Goal: Information Seeking & Learning: Learn about a topic

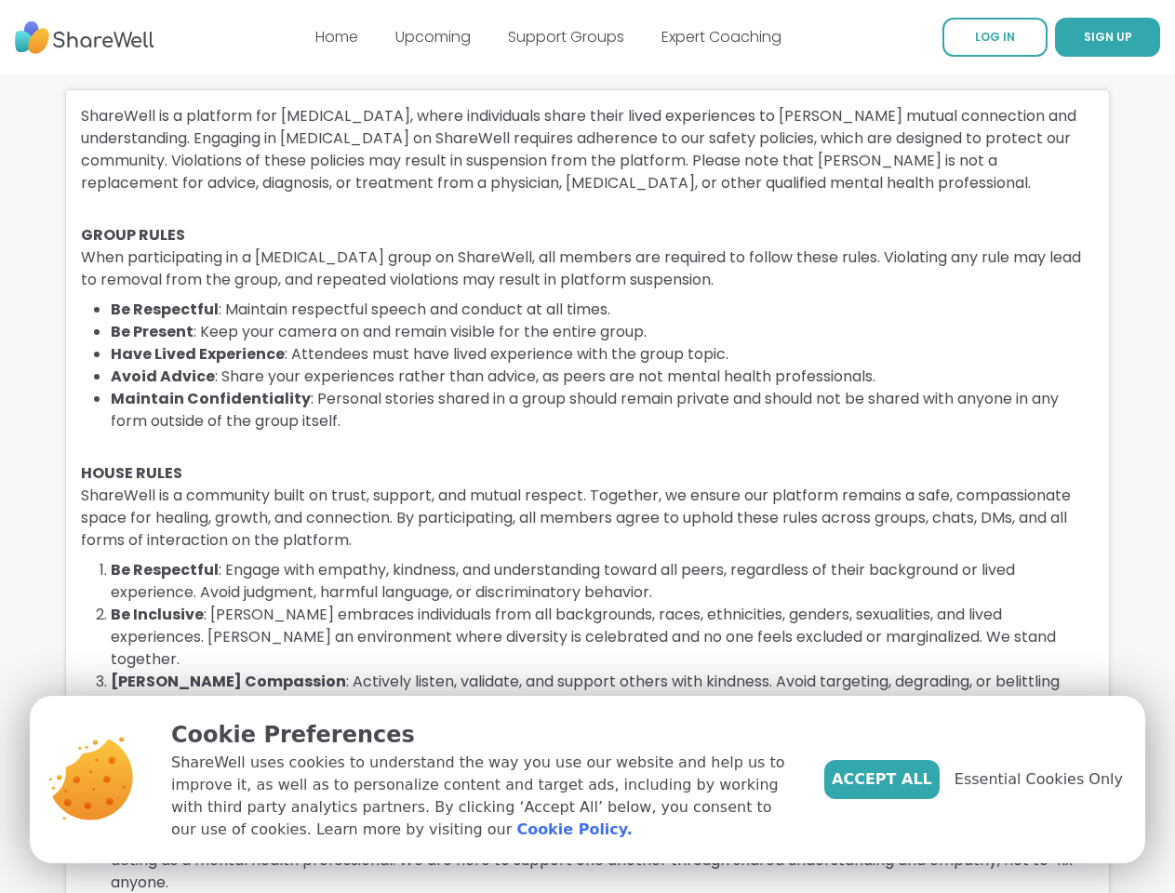
click at [587, 433] on li "Maintain Confidentiality : Personal stories shared in a group should remain pri…" at bounding box center [602, 410] width 983 height 45
click at [1084, 37] on span "SIGN UP" at bounding box center [1108, 37] width 48 height 16
